Goal: Find specific page/section: Find specific page/section

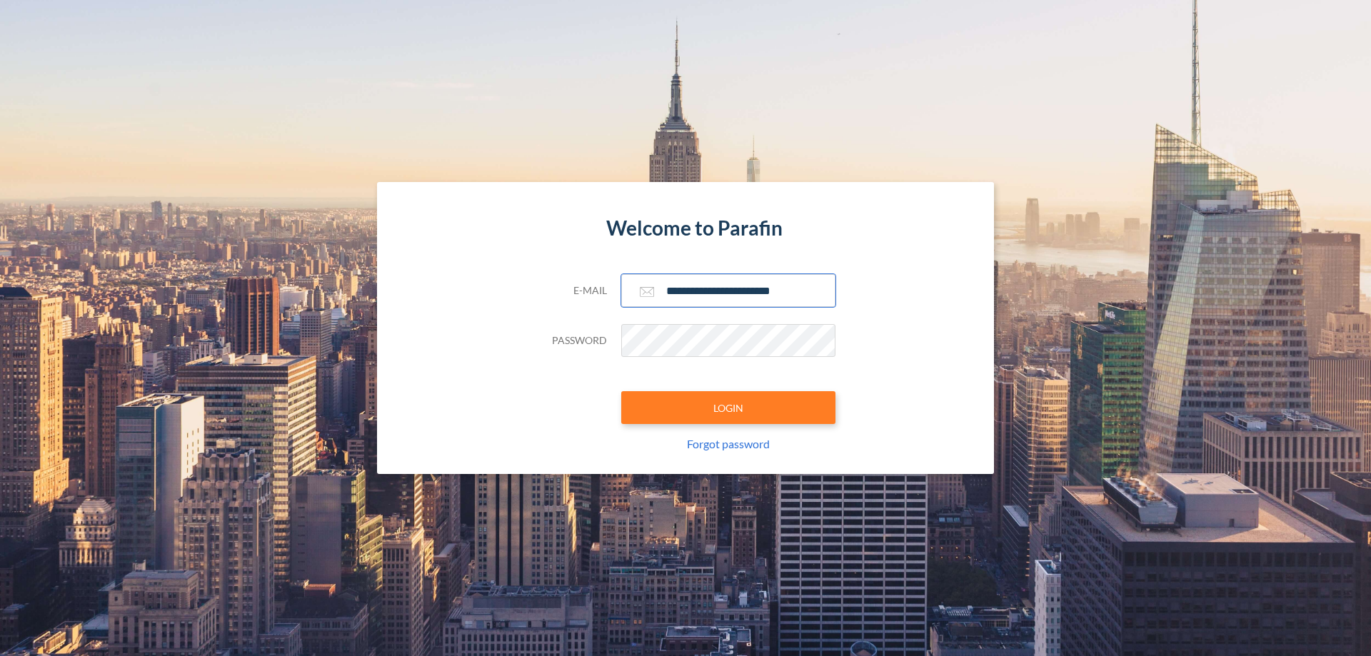
type input "**********"
click at [728, 408] on button "LOGIN" at bounding box center [728, 407] width 214 height 33
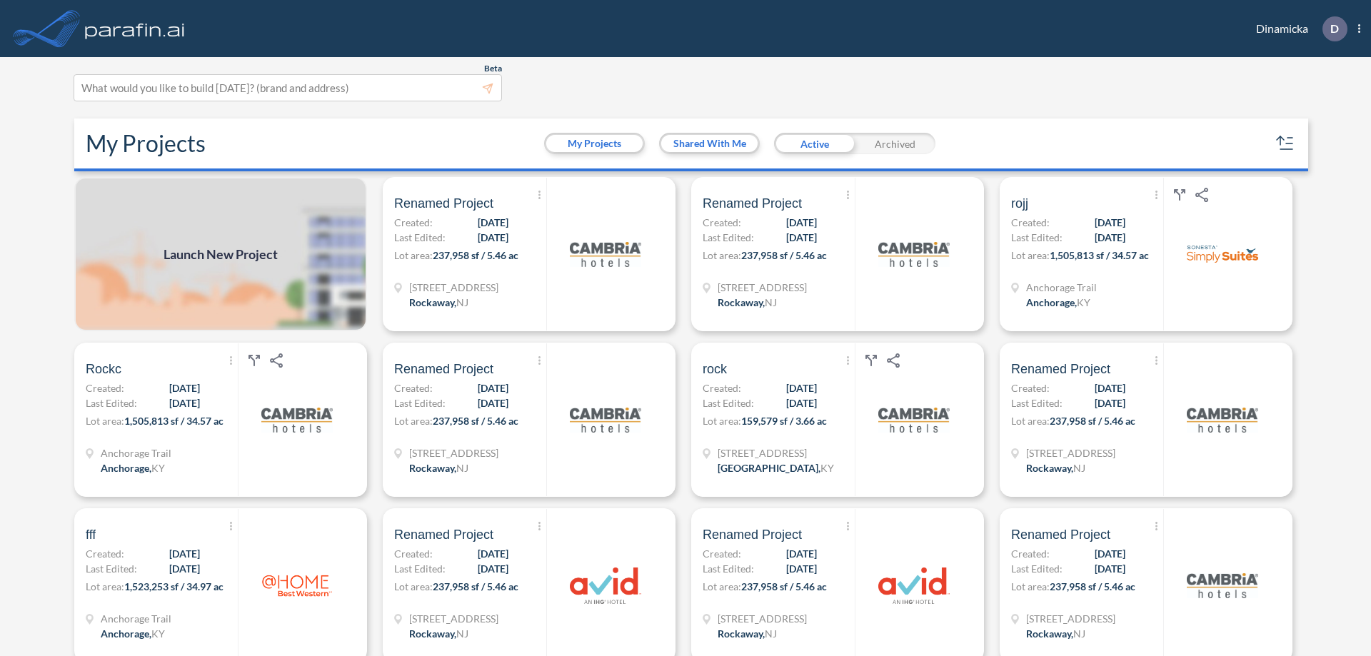
scroll to position [4, 0]
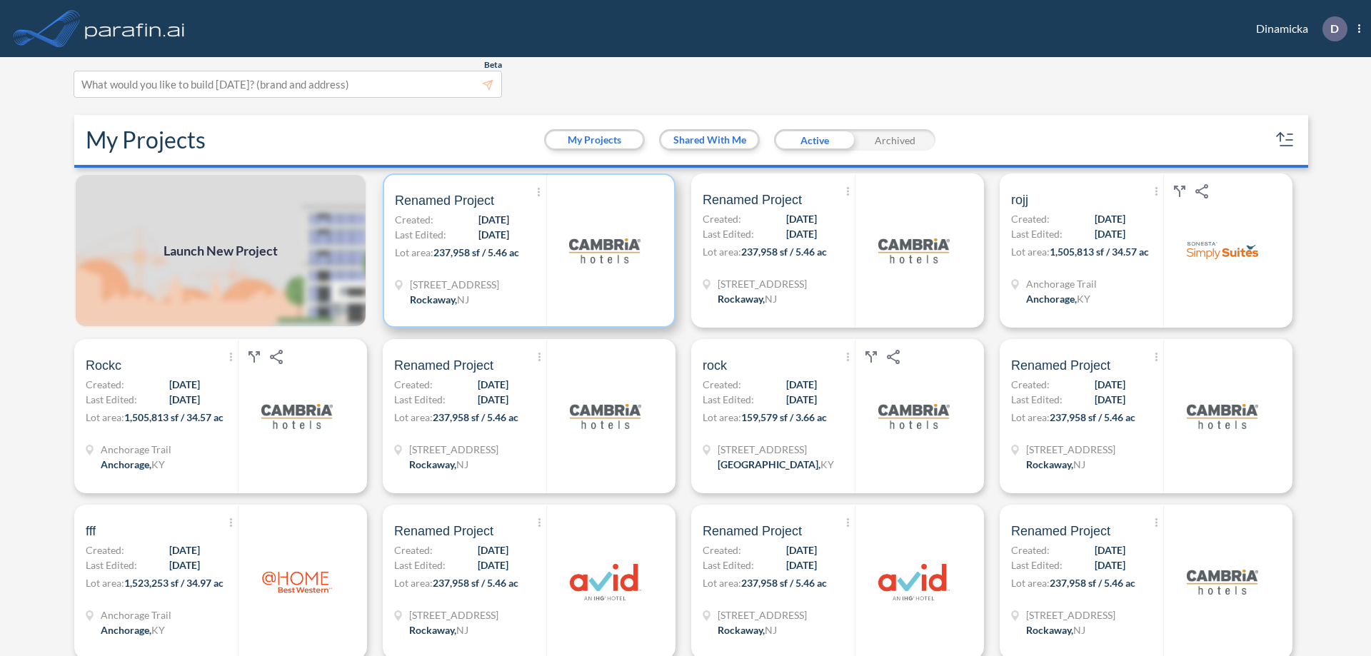
click at [526, 251] on p "Lot area: 237,958 sf / 5.46 ac" at bounding box center [470, 255] width 151 height 21
